Goal: Information Seeking & Learning: Learn about a topic

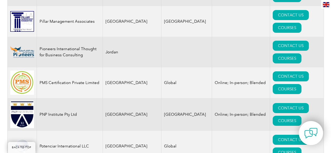
scroll to position [6224, 0]
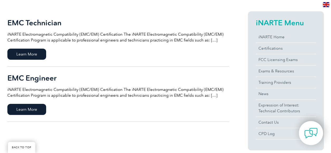
scroll to position [132, 0]
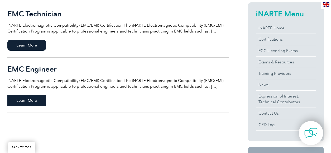
click at [28, 100] on span "Learn More" at bounding box center [26, 100] width 39 height 11
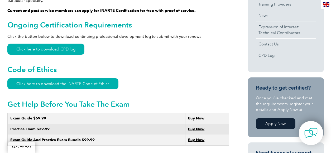
scroll to position [264, 0]
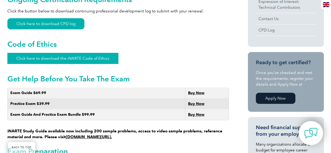
click at [72, 53] on link "Click here to download the iNARTE Code of Ethics" at bounding box center [62, 58] width 111 height 11
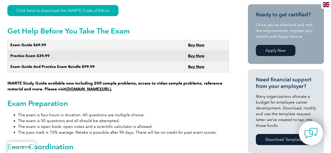
scroll to position [316, 0]
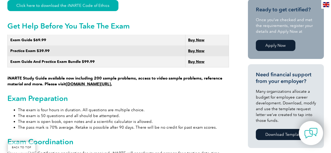
click at [96, 81] on link "www.learnemc.com/inarte." at bounding box center [89, 83] width 46 height 5
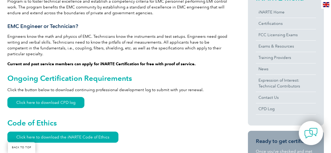
scroll to position [185, 0]
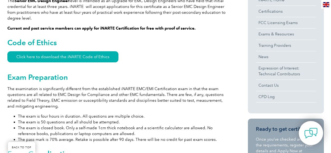
scroll to position [105, 0]
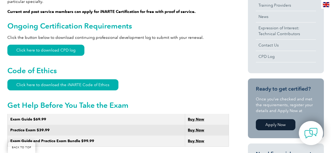
scroll to position [290, 0]
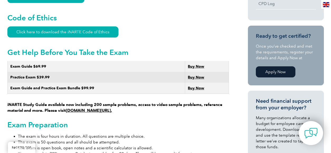
click at [273, 70] on link "Apply Now" at bounding box center [276, 71] width 40 height 11
click at [281, 75] on link "Apply Now" at bounding box center [276, 71] width 40 height 11
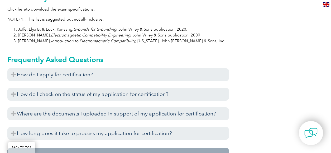
scroll to position [580, 0]
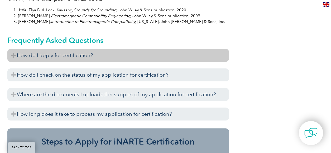
click at [74, 49] on h3 "How do I apply for certification?" at bounding box center [118, 55] width 222 height 13
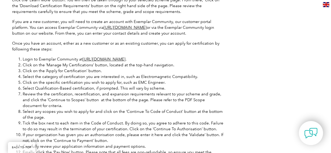
scroll to position [686, 0]
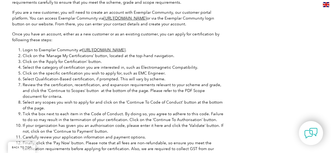
click at [117, 47] on link "https://community.exemplarglobal.org/" at bounding box center [104, 49] width 43 height 5
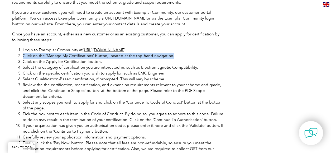
drag, startPoint x: 168, startPoint y: 51, endPoint x: 22, endPoint y: 51, distance: 146.4
click at [23, 53] on li "Click on the ‘Manage My Certifications’ button, located at the top-hand navigat…" at bounding box center [123, 56] width 201 height 6
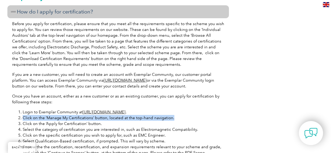
scroll to position [607, 0]
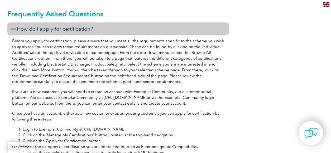
click at [191, 117] on div "Before you apply for certification, please ensure that you meet all the require…" at bounding box center [118, 145] width 222 height 221
click at [126, 127] on link "https://community.exemplarglobal.org/" at bounding box center [104, 129] width 43 height 5
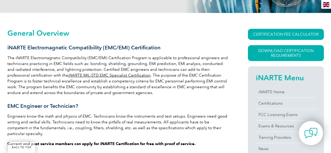
scroll to position [132, 0]
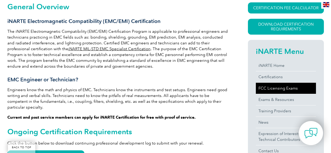
click at [280, 88] on link "FCC Licensing Exams" at bounding box center [286, 88] width 60 height 11
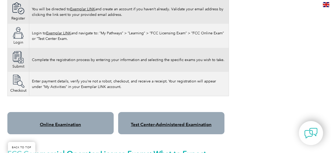
scroll to position [396, 0]
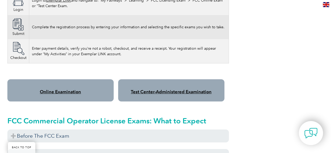
click at [70, 89] on link "Online Examination" at bounding box center [60, 91] width 41 height 5
click at [166, 89] on link "Test Center-Administered Examination" at bounding box center [171, 91] width 81 height 5
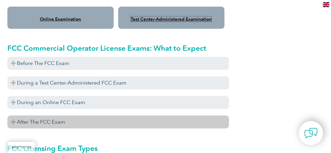
scroll to position [475, 0]
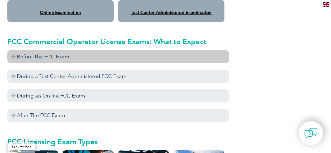
click at [51, 51] on h3 "Before The FCC Exam" at bounding box center [118, 56] width 222 height 13
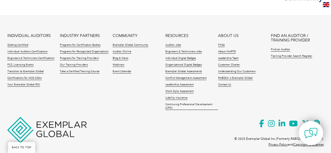
scroll to position [927, 0]
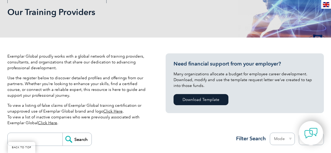
click at [111, 112] on link "Click Here" at bounding box center [112, 111] width 19 height 5
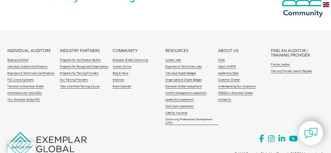
scroll to position [692, 0]
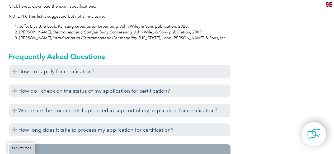
scroll to position [554, 0]
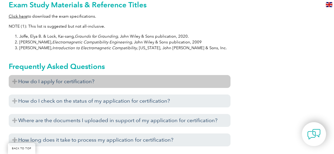
click at [69, 76] on h3 "How do I apply for certification?" at bounding box center [120, 81] width 222 height 13
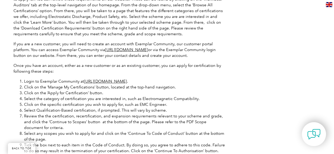
scroll to position [659, 0]
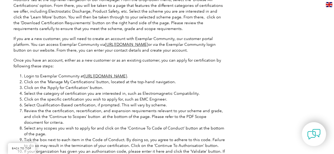
click at [117, 74] on link "[URL][DOMAIN_NAME]" at bounding box center [105, 76] width 43 height 5
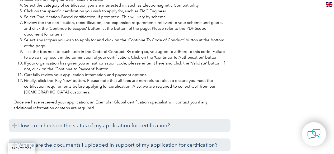
scroll to position [738, 0]
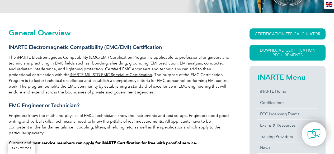
scroll to position [105, 0]
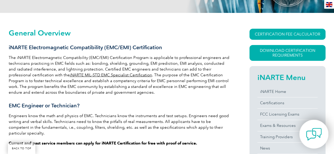
click at [315, 133] on img at bounding box center [314, 135] width 16 height 16
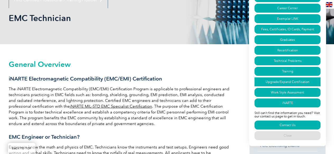
scroll to position [79, 0]
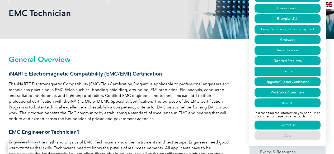
click at [286, 69] on link "Training" at bounding box center [287, 71] width 66 height 9
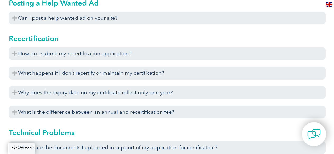
scroll to position [1635, 0]
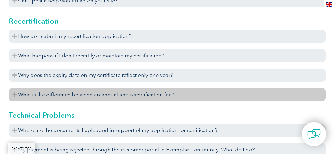
click at [157, 95] on h3 "What is the difference between an annual and recertification fee?" at bounding box center [167, 94] width 316 height 13
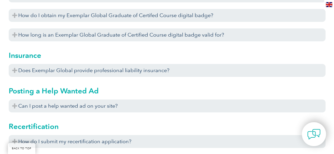
scroll to position [1371, 0]
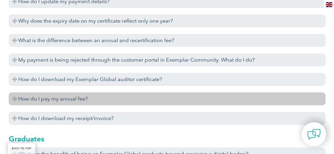
click at [67, 100] on h3 "How do I pay my annual fee?" at bounding box center [167, 99] width 316 height 13
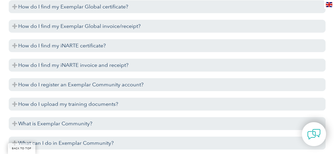
scroll to position [686, 0]
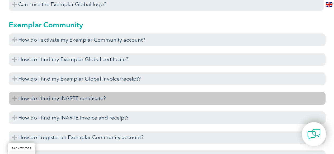
click at [94, 99] on h3 "How do I find my iNARTE certificate?" at bounding box center [167, 98] width 316 height 13
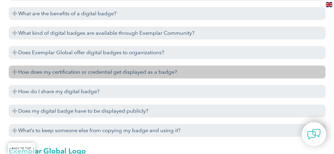
scroll to position [527, 0]
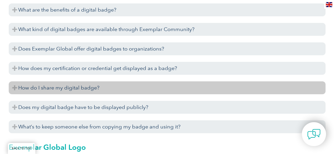
click at [81, 87] on h3 "How do I share my digital badge?" at bounding box center [167, 87] width 316 height 13
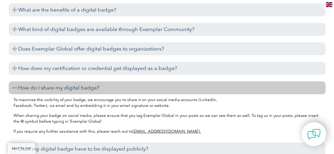
scroll to position [554, 0]
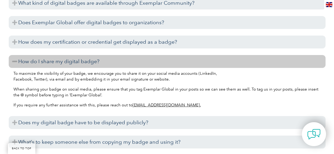
click at [166, 106] on link "[EMAIL_ADDRESS][DOMAIN_NAME]." at bounding box center [166, 105] width 68 height 5
click at [78, 99] on div "To maximize the visibility of your badge, we encourage you to share it on your …" at bounding box center [167, 90] width 316 height 44
drag, startPoint x: 187, startPoint y: 105, endPoint x: 129, endPoint y: 106, distance: 58.6
click at [129, 106] on p "If you require any further assistance with this, please reach out to [EMAIL_ADD…" at bounding box center [166, 105] width 307 height 6
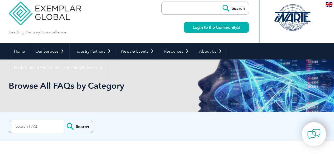
scroll to position [0, 0]
